Goal: Task Accomplishment & Management: Manage account settings

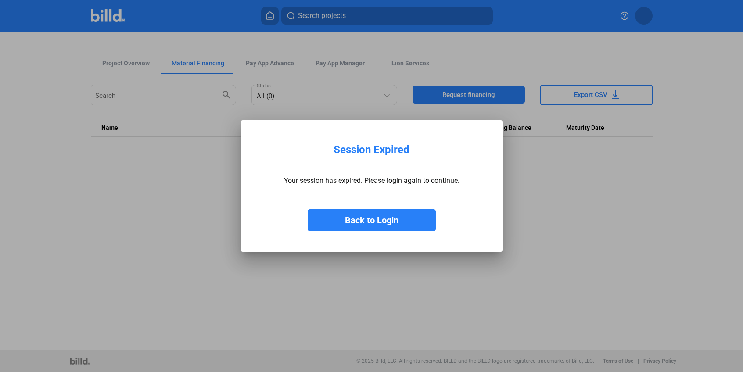
click at [372, 210] on button "Back to Login" at bounding box center [371, 220] width 128 height 22
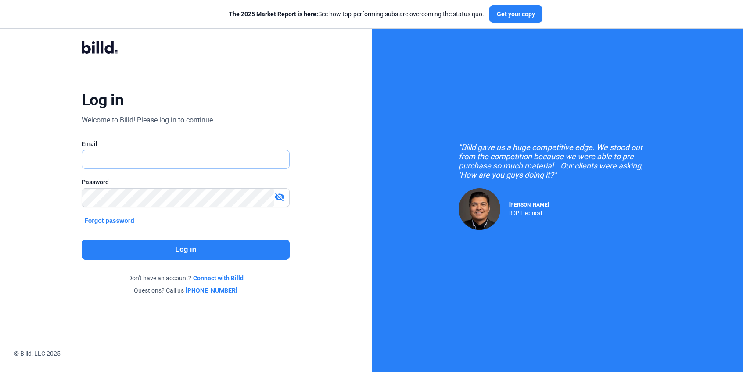
type input "j.arnold@continental.vi"
click at [204, 248] on button "Log in" at bounding box center [186, 249] width 208 height 20
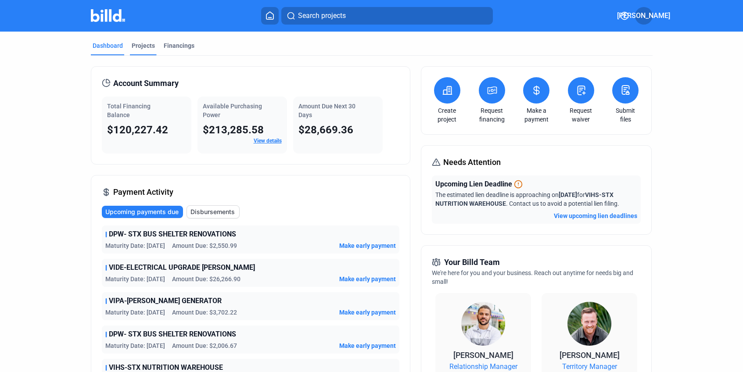
click at [138, 42] on div "Projects" at bounding box center [143, 45] width 23 height 9
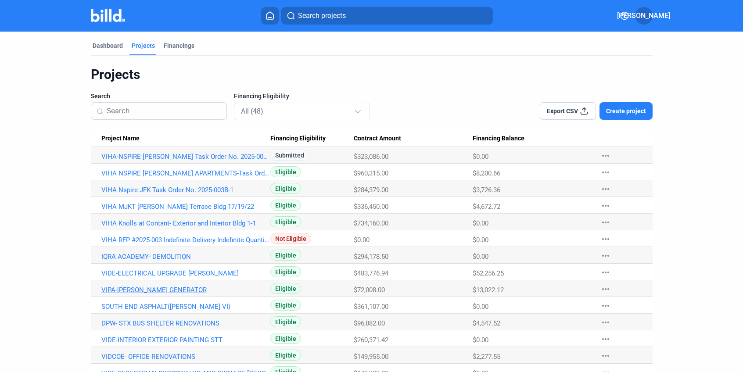
click at [176, 287] on link "VIPA-[PERSON_NAME] GENERATOR" at bounding box center [185, 290] width 169 height 8
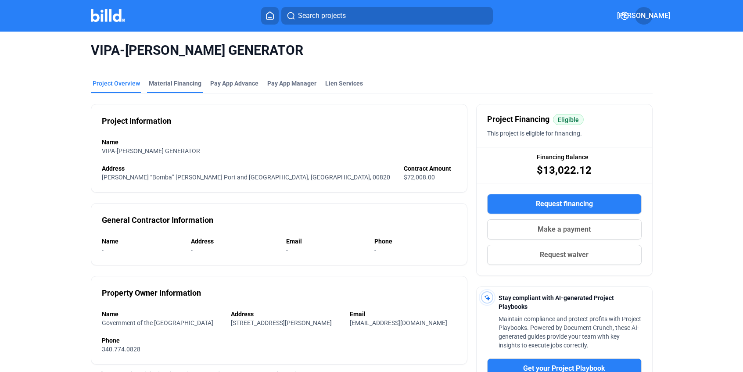
click at [170, 83] on div "Material Financing" at bounding box center [175, 83] width 53 height 9
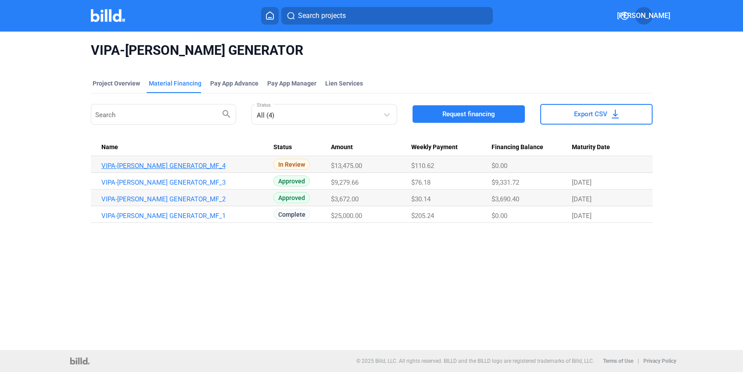
click at [159, 164] on link "VIPA-[PERSON_NAME] GENERATOR_MF_4" at bounding box center [185, 166] width 169 height 8
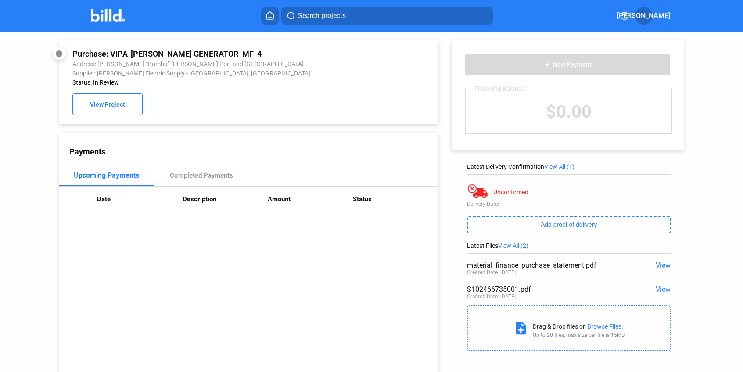
click at [272, 279] on div "Payments Upcoming Payments Completed Payments Date Description Amount Status" at bounding box center [248, 257] width 379 height 249
click at [294, 282] on div "Payments Upcoming Payments Completed Payments Date Description Amount Status" at bounding box center [248, 257] width 379 height 249
click at [345, 298] on div "Payments Upcoming Payments Completed Payments Date Description Amount Status" at bounding box center [248, 257] width 379 height 249
click at [657, 136] on div "add New Payment Financing Balance $0.00" at bounding box center [567, 95] width 232 height 110
click at [580, 104] on div "$0.00" at bounding box center [568, 111] width 206 height 44
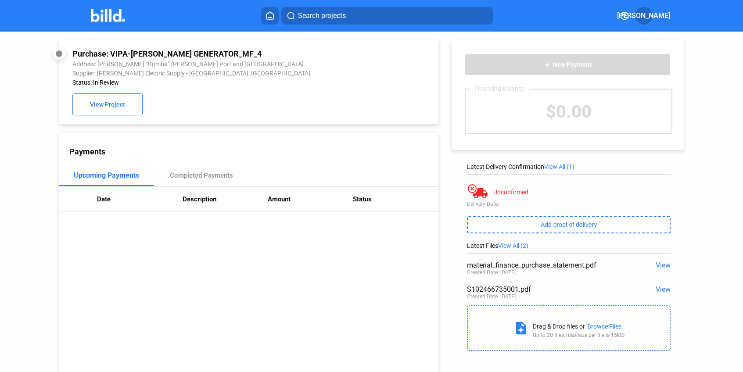
drag, startPoint x: 257, startPoint y: 287, endPoint x: 200, endPoint y: 119, distance: 177.0
click at [250, 272] on div "Payments Upcoming Payments Completed Payments Date Description Amount Status" at bounding box center [248, 257] width 379 height 249
